Goal: Information Seeking & Learning: Learn about a topic

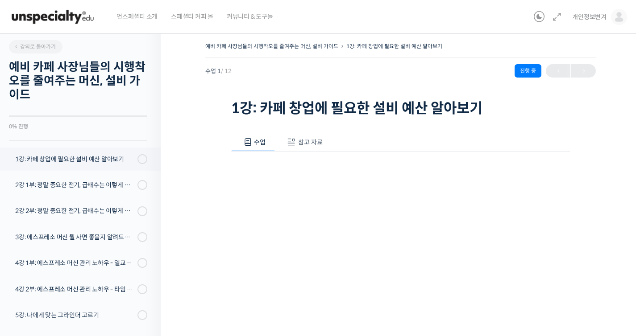
scroll to position [113, 0]
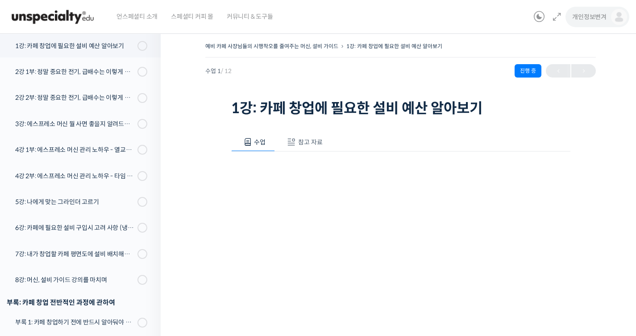
click at [591, 13] on span "개인정보변겨" at bounding box center [589, 17] width 34 height 8
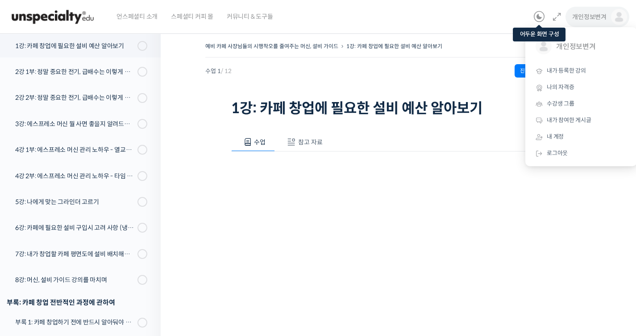
click at [537, 20] on icon at bounding box center [539, 17] width 11 height 11
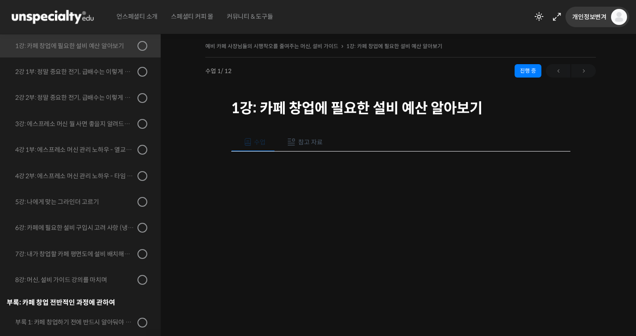
click at [587, 21] on link "개인정보변겨" at bounding box center [599, 17] width 55 height 34
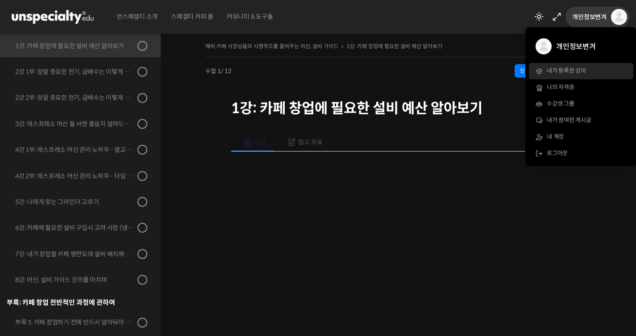
click at [584, 73] on span "내가 등록한 강의" at bounding box center [566, 71] width 39 height 8
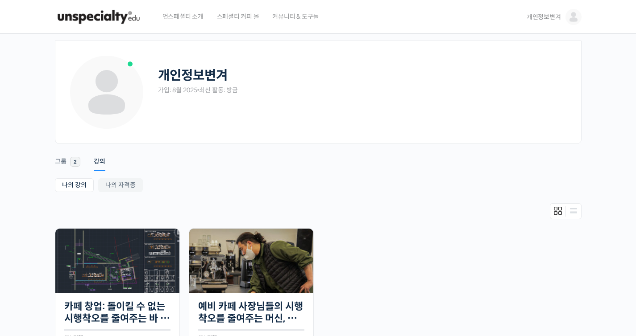
click at [544, 17] on span "개인정보변겨" at bounding box center [543, 17] width 34 height 8
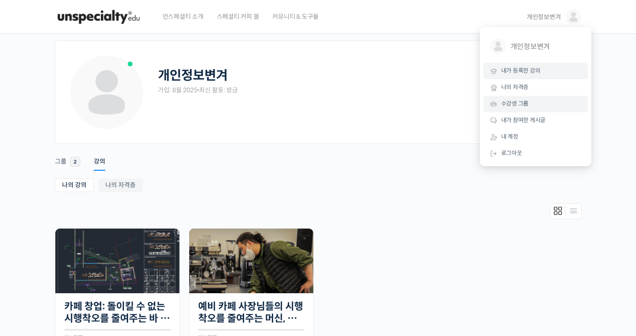
click at [532, 109] on link "수강생 그룹" at bounding box center [535, 104] width 104 height 17
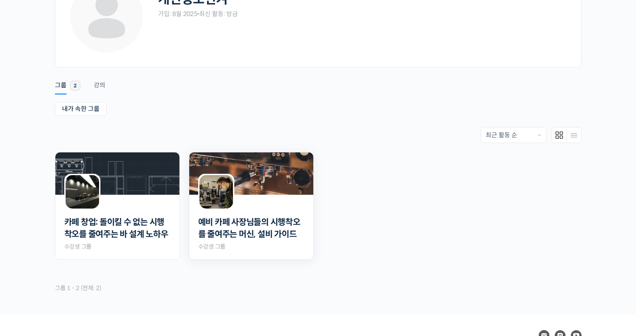
scroll to position [141, 0]
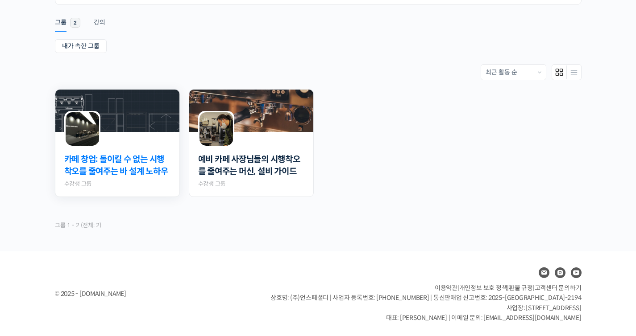
click at [156, 171] on link "카페 창업: 돌이킬 수 없는 시행착오를 줄여주는 바 설계 노하우" at bounding box center [117, 166] width 106 height 24
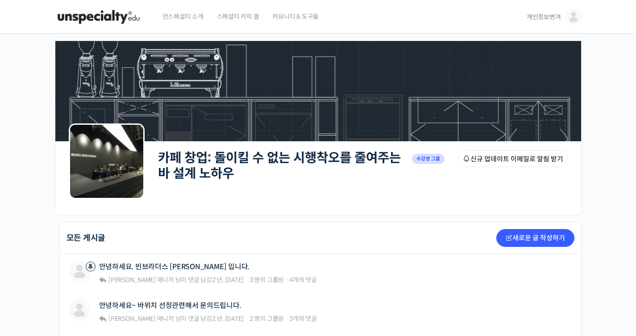
click at [203, 151] on link "카페 창업: 돌이킬 수 없는 시행착오를 줄여주는 바 설계 노하우" at bounding box center [279, 166] width 243 height 32
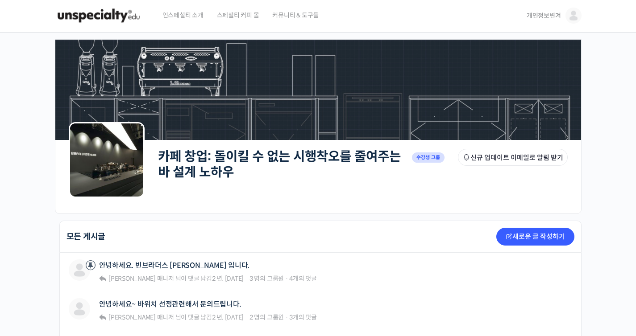
scroll to position [2, 0]
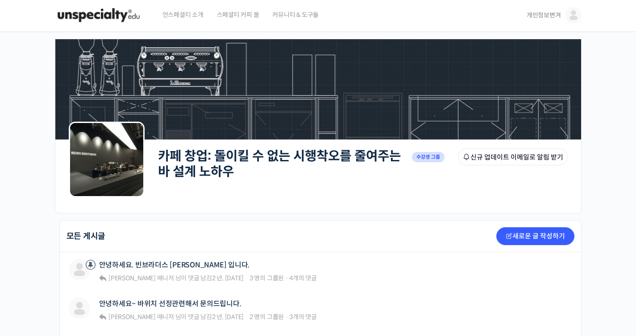
click at [86, 147] on img at bounding box center [107, 160] width 76 height 76
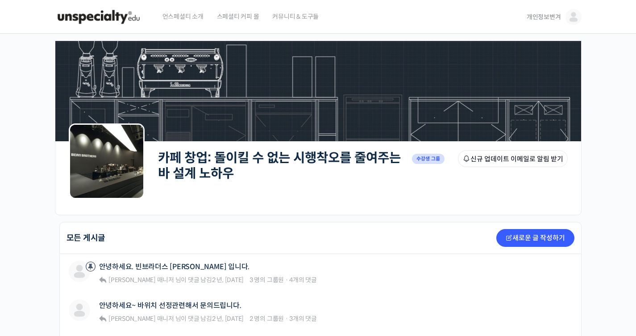
scroll to position [0, 0]
click at [539, 16] on span "개인정보변겨" at bounding box center [543, 17] width 34 height 8
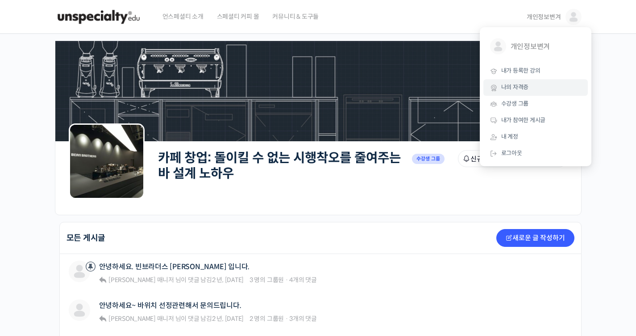
click at [534, 87] on link "나의 자격증" at bounding box center [535, 87] width 104 height 17
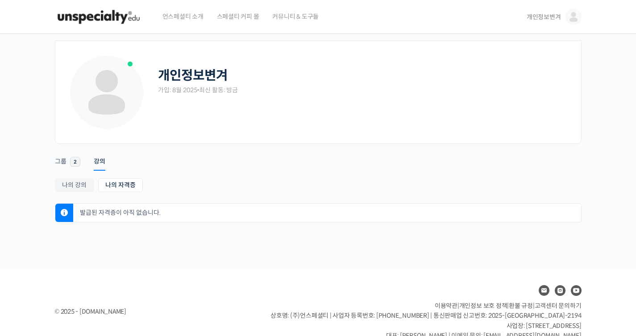
click at [83, 169] on div "Account Notifications 그룹 2 강의 나의 강의 My 강의 나의 자격증 나의 강의 My 강의 나의 자격증 발급된 자격증이 아직…" at bounding box center [318, 183] width 526 height 79
click at [91, 166] on li "그룹 2" at bounding box center [74, 157] width 39 height 22
click at [94, 163] on div "강의" at bounding box center [100, 164] width 12 height 13
click at [95, 163] on div "강의" at bounding box center [100, 164] width 12 height 13
click at [91, 187] on link "나의 강의" at bounding box center [74, 185] width 39 height 14
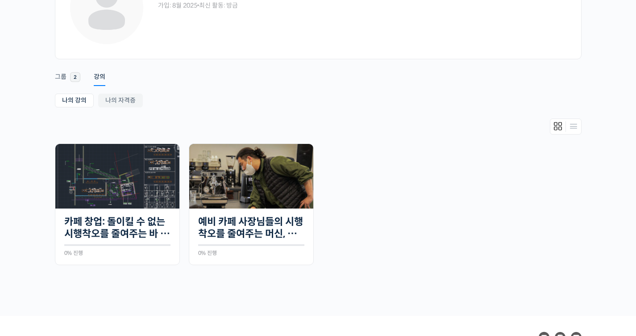
scroll to position [98, 0]
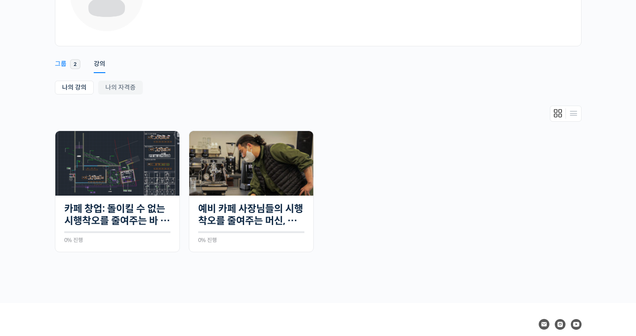
click at [60, 61] on div "그룹" at bounding box center [61, 66] width 12 height 13
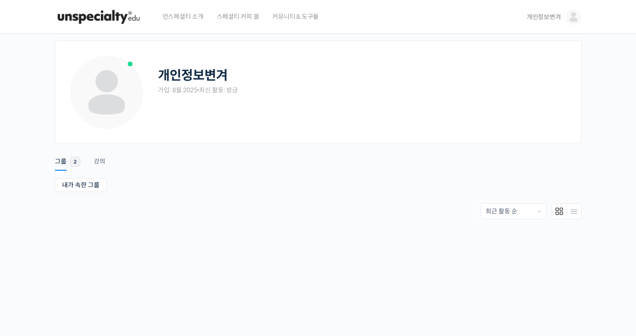
scroll to position [18, 0]
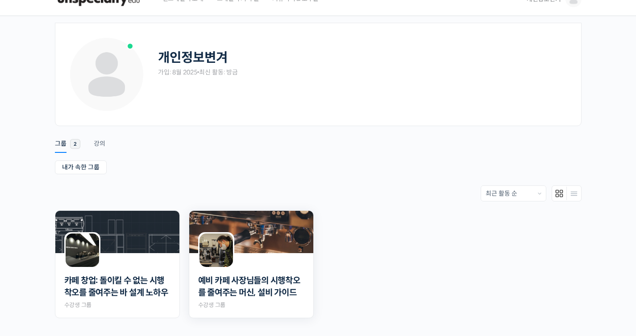
click at [251, 221] on img at bounding box center [251, 232] width 124 height 42
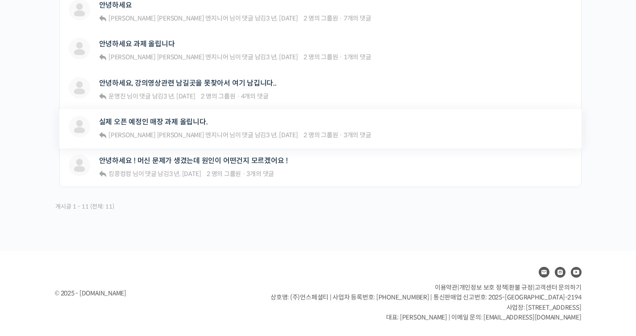
scroll to position [409, 0]
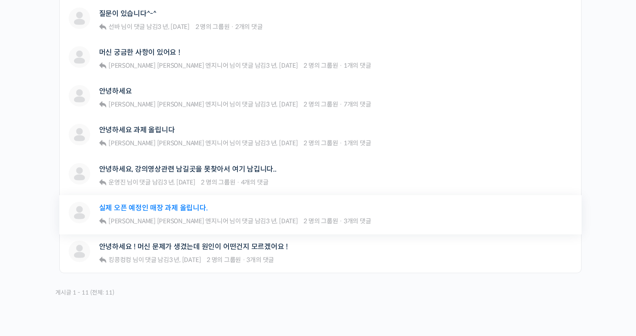
click at [198, 208] on link "실제 오픈 예정인 매장 과제 올립니다." at bounding box center [153, 208] width 109 height 8
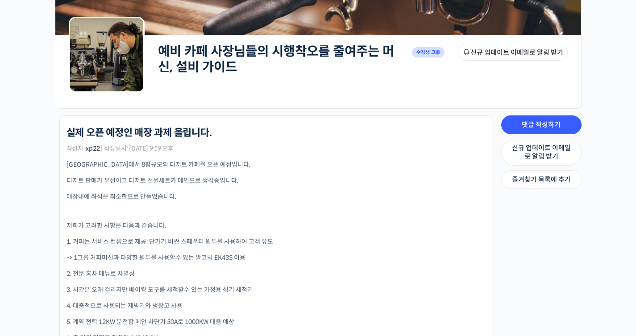
scroll to position [124, 0]
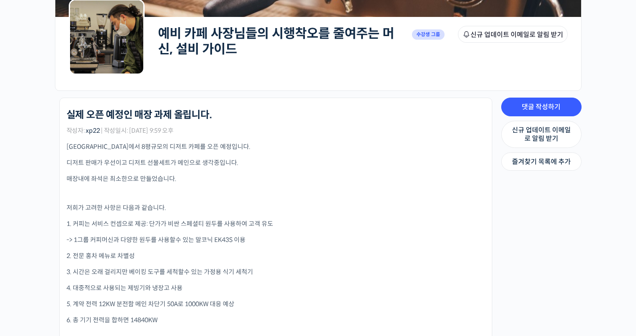
drag, startPoint x: 286, startPoint y: 247, endPoint x: 236, endPoint y: 247, distance: 50.4
click at [236, 247] on div "서울에서 8평규모의 디저트 카페를 오픈 예정입니다. 디저트 판매가 우선이고 디저트 선물세트가 메인으로 생각중입니다. 매장내에 좌석은 최소한으로…" at bounding box center [275, 306] width 419 height 328
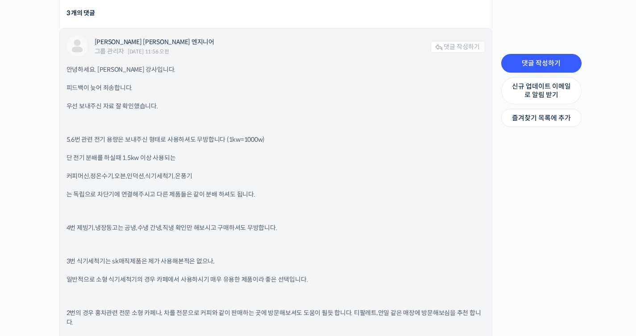
scroll to position [651, 0]
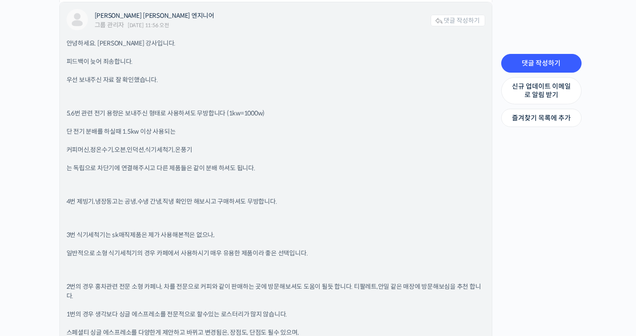
click at [380, 228] on div "안녕하세요. 김지웅 강사입니다. 피드백이 늦어 죄송합니다. 우선 보내주신 자료 잘 확인했습니다. 5,6번 관련 전기 용량은 보내주신 형태로 사…" at bounding box center [275, 313] width 419 height 549
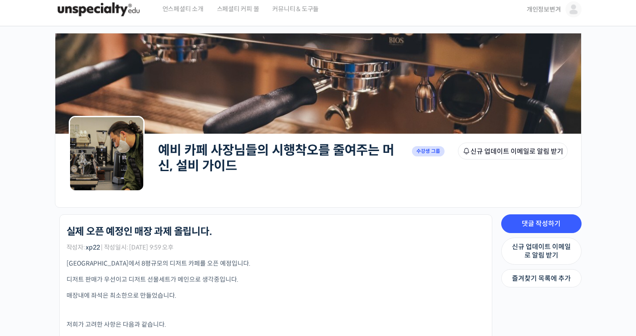
scroll to position [0, 0]
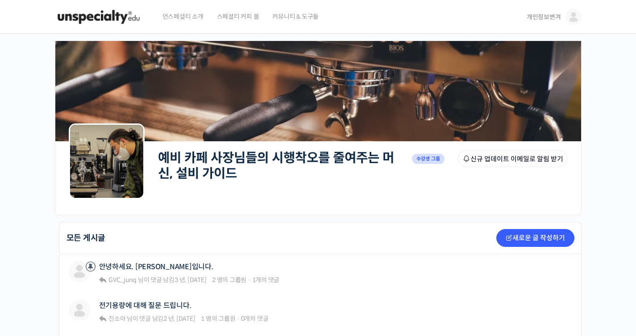
click at [547, 16] on span "개인정보변겨" at bounding box center [543, 17] width 34 height 8
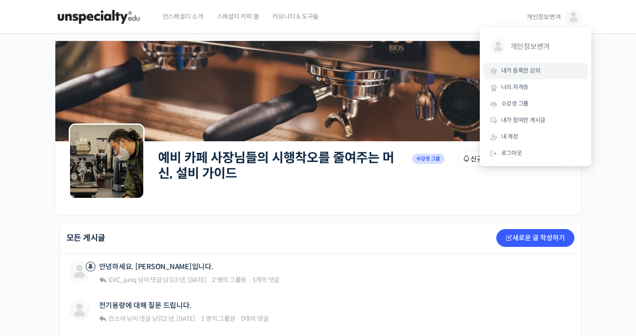
click at [534, 74] on span "내가 등록한 강의" at bounding box center [520, 71] width 39 height 8
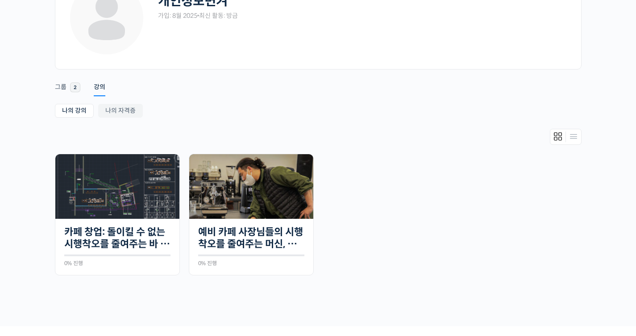
scroll to position [149, 0]
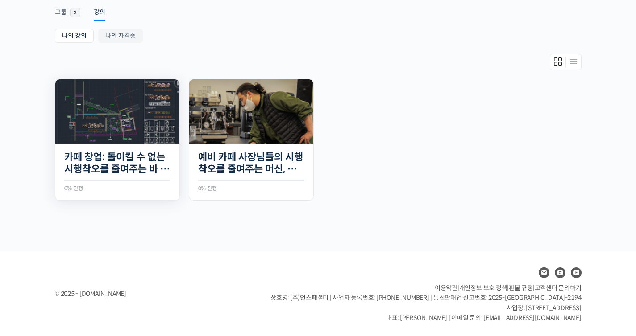
click at [138, 125] on img at bounding box center [117, 111] width 124 height 65
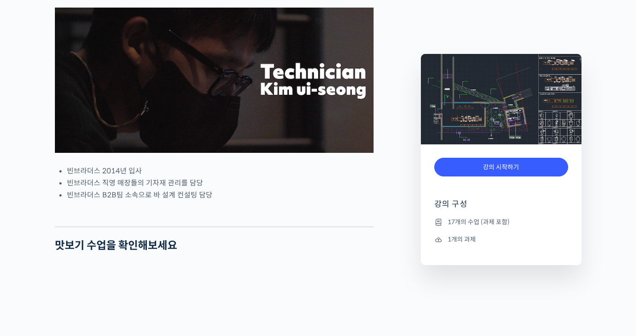
scroll to position [445, 0]
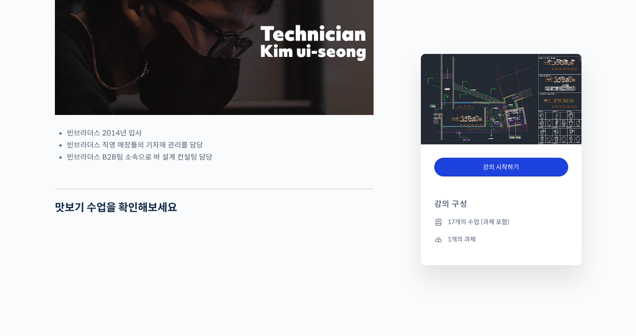
click at [529, 172] on link "강의 시작하기" at bounding box center [501, 167] width 134 height 19
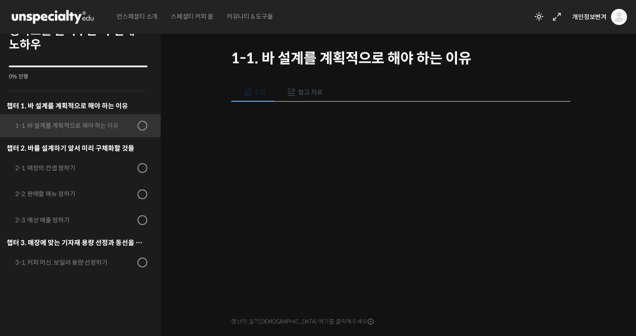
scroll to position [72, 0]
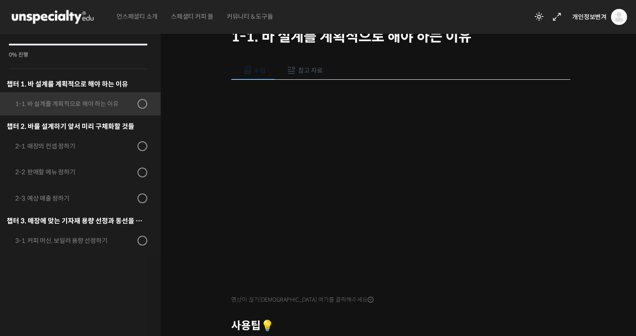
click at [307, 67] on span "참고 자료" at bounding box center [310, 70] width 25 height 8
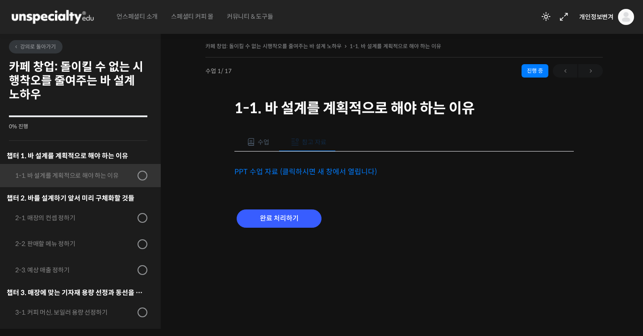
click at [353, 173] on link "PPT 수업 자료 (클릭하시면 새 창에서 열립니다)" at bounding box center [305, 171] width 142 height 9
click at [292, 146] on span at bounding box center [294, 142] width 9 height 9
click at [261, 142] on span "수업" at bounding box center [263, 142] width 12 height 8
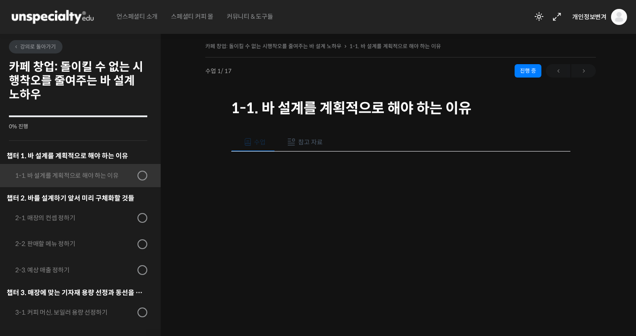
click at [310, 143] on span "참고 자료" at bounding box center [310, 142] width 25 height 8
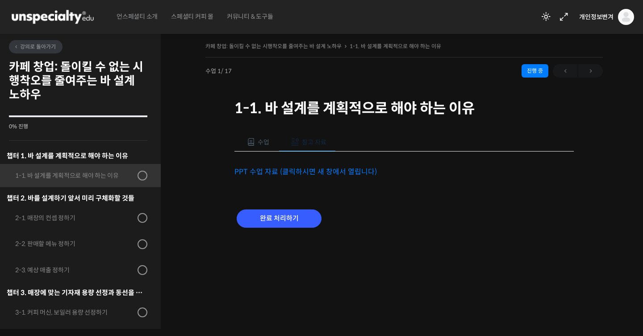
click at [249, 145] on span at bounding box center [250, 142] width 9 height 9
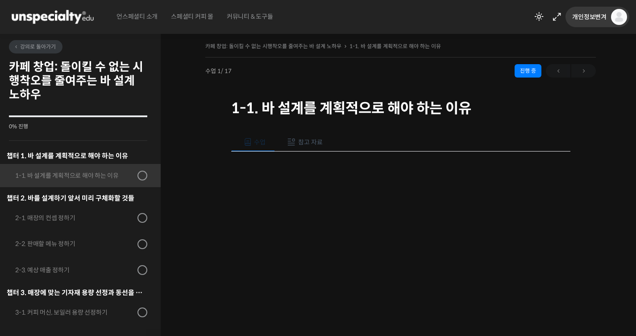
click at [598, 16] on span "개인정보변겨" at bounding box center [589, 17] width 34 height 8
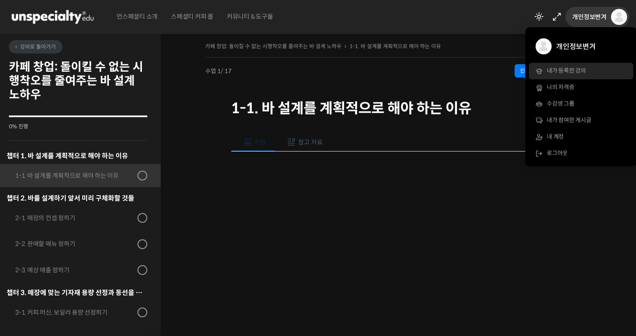
click at [587, 72] on link "내가 등록한 강의" at bounding box center [581, 71] width 104 height 17
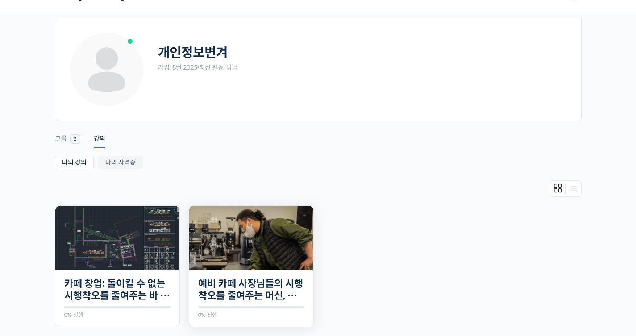
click at [279, 213] on img at bounding box center [251, 238] width 124 height 65
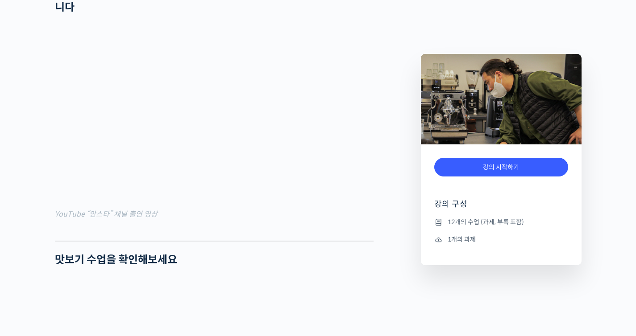
scroll to position [380, 0]
click at [505, 170] on link "강의 시작하기" at bounding box center [501, 167] width 134 height 19
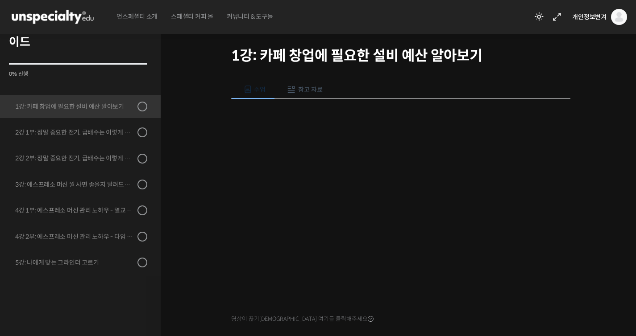
scroll to position [62, 0]
